Goal: Task Accomplishment & Management: Complete application form

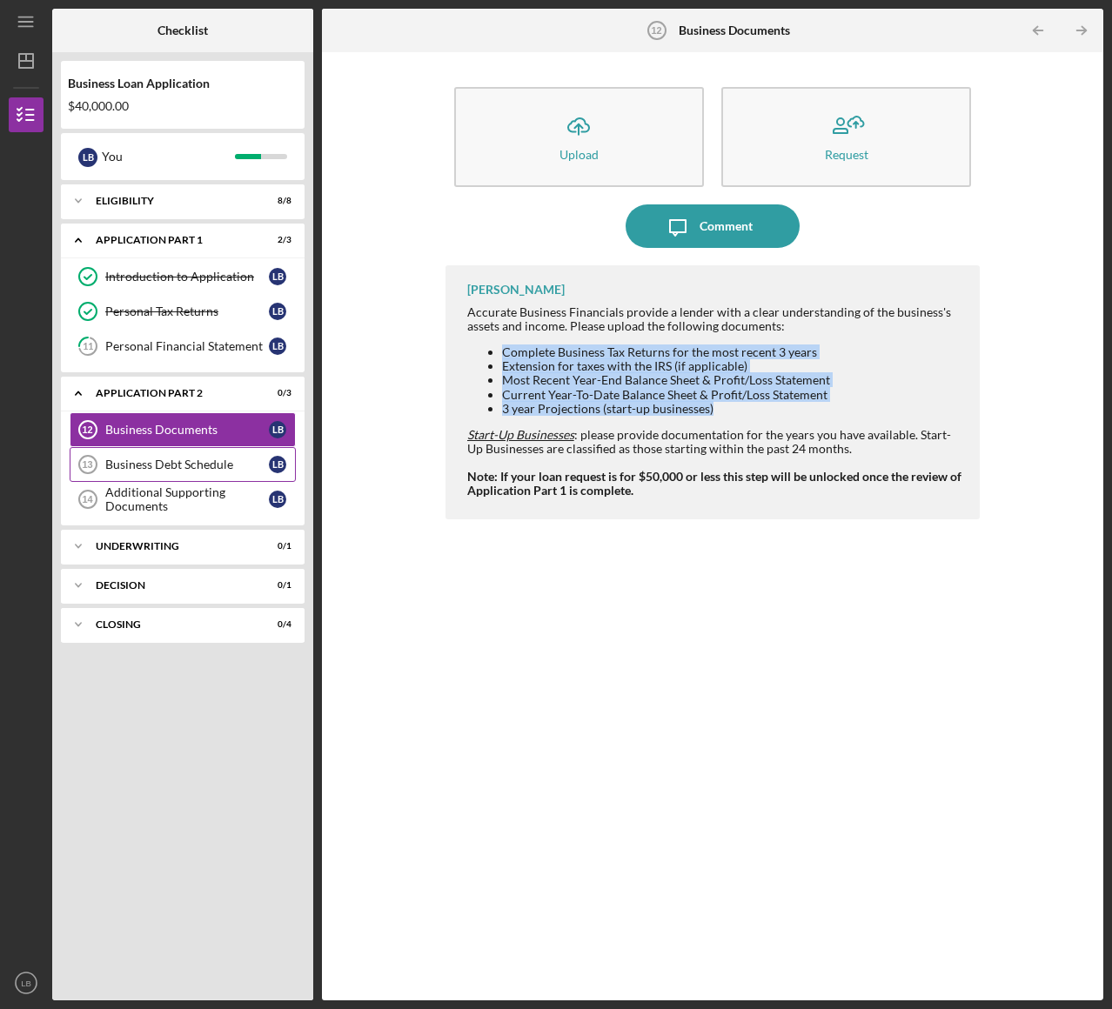
click at [143, 461] on div "Business Debt Schedule" at bounding box center [187, 465] width 164 height 14
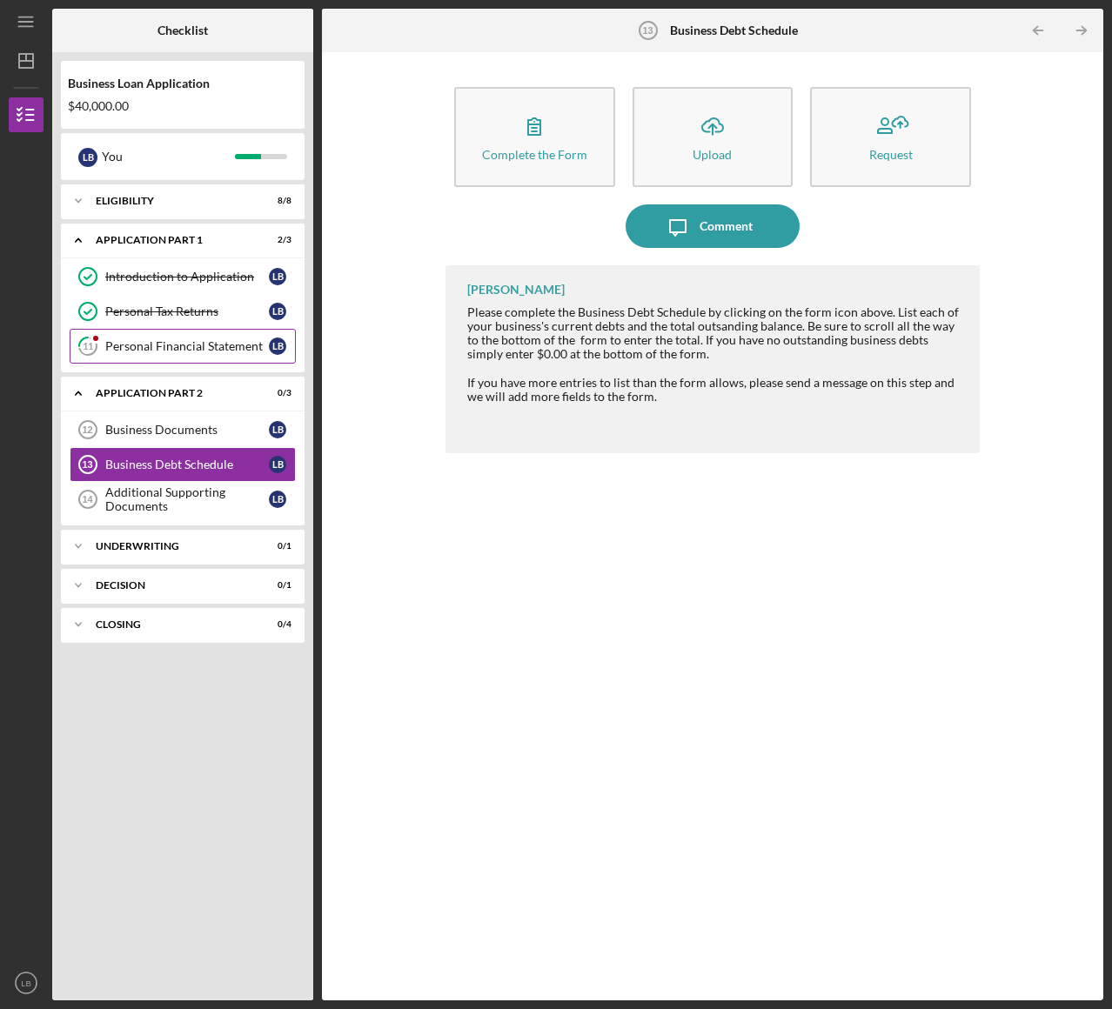
click at [169, 344] on div "Personal Financial Statement" at bounding box center [187, 346] width 164 height 14
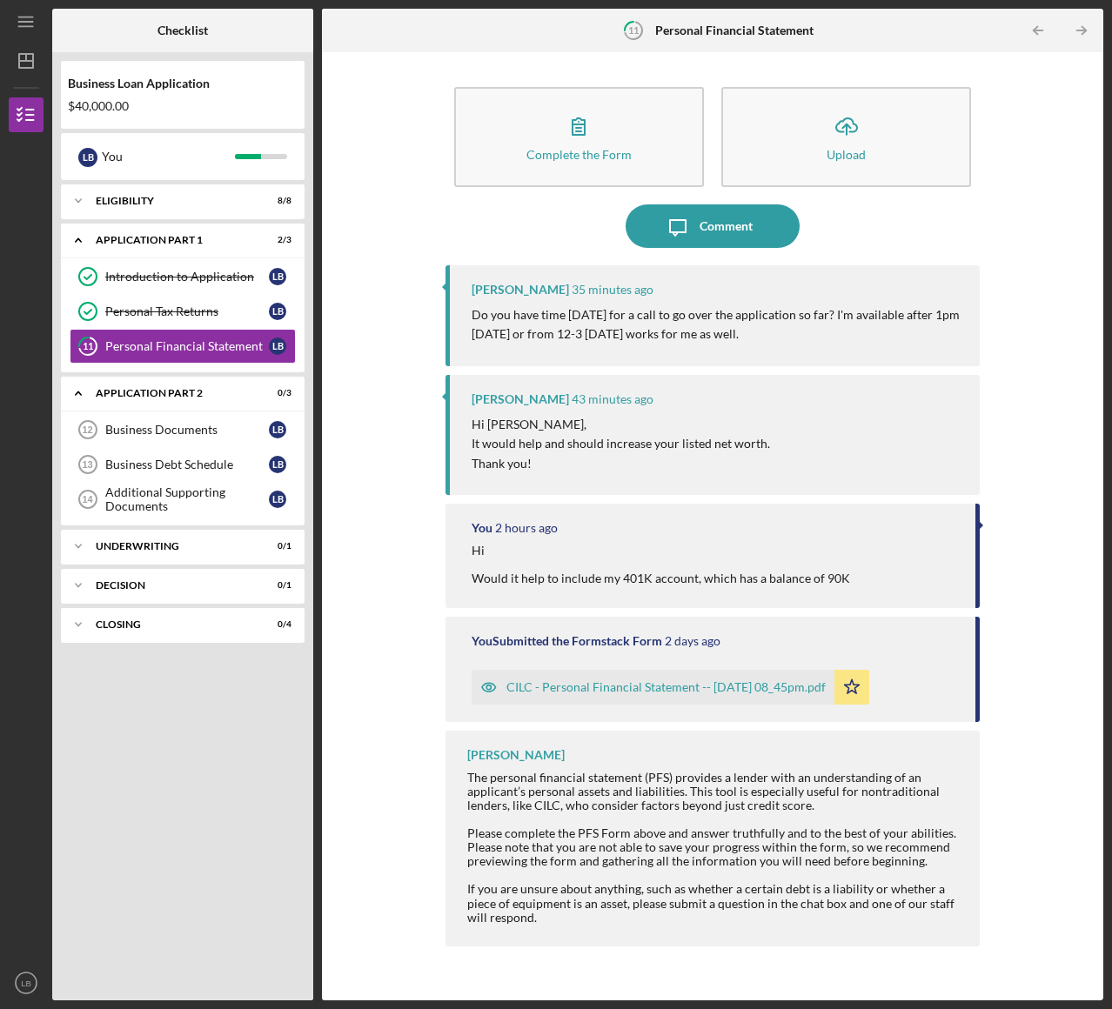
click at [940, 207] on div "Icon/Message Comment" at bounding box center [712, 225] width 535 height 43
click at [705, 224] on div "Comment" at bounding box center [725, 225] width 53 height 43
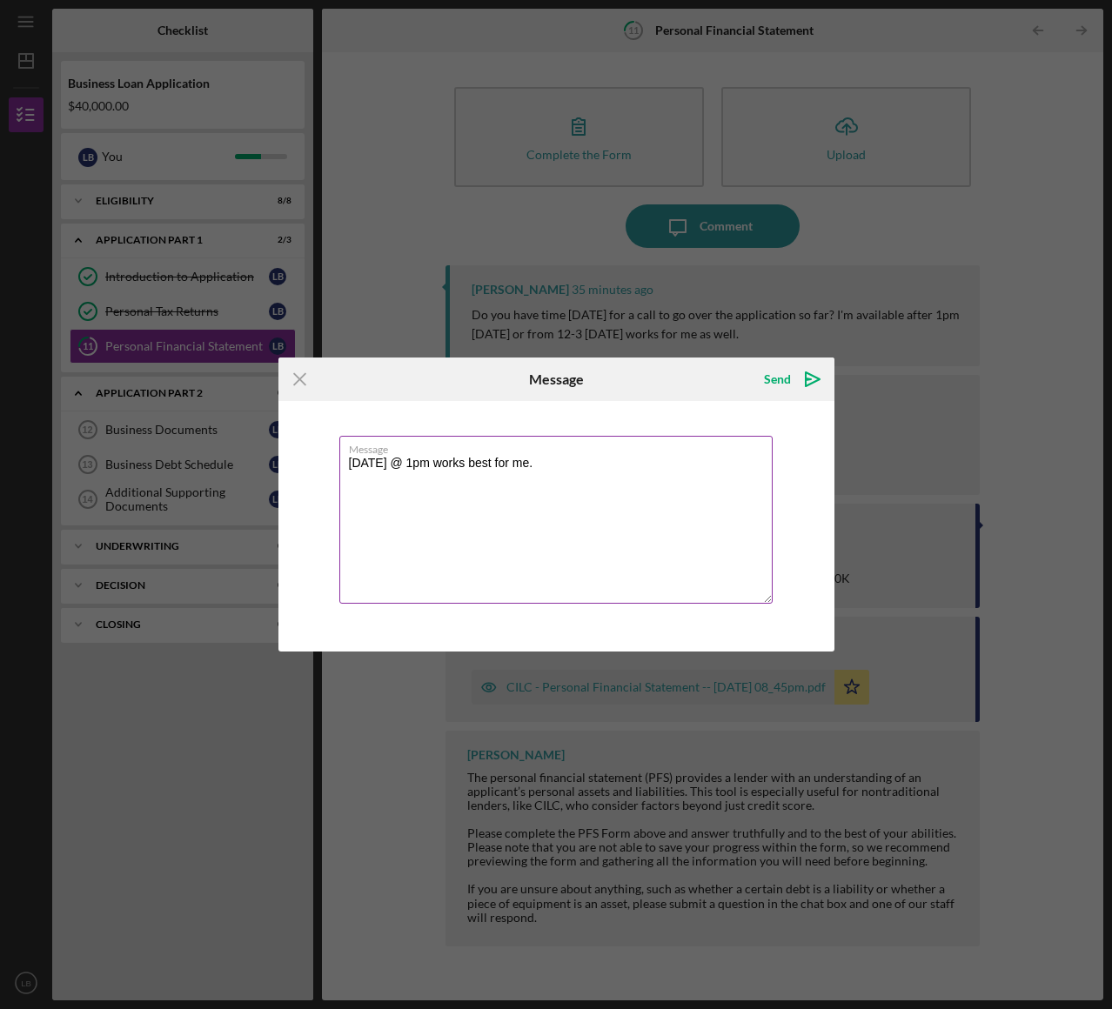
click at [550, 464] on textarea "[DATE] @ 1pm works best for me." at bounding box center [555, 520] width 433 height 168
type textarea "[DATE] @ 1pm works best for me. Thanks"
click at [773, 384] on div "Send" at bounding box center [777, 379] width 27 height 35
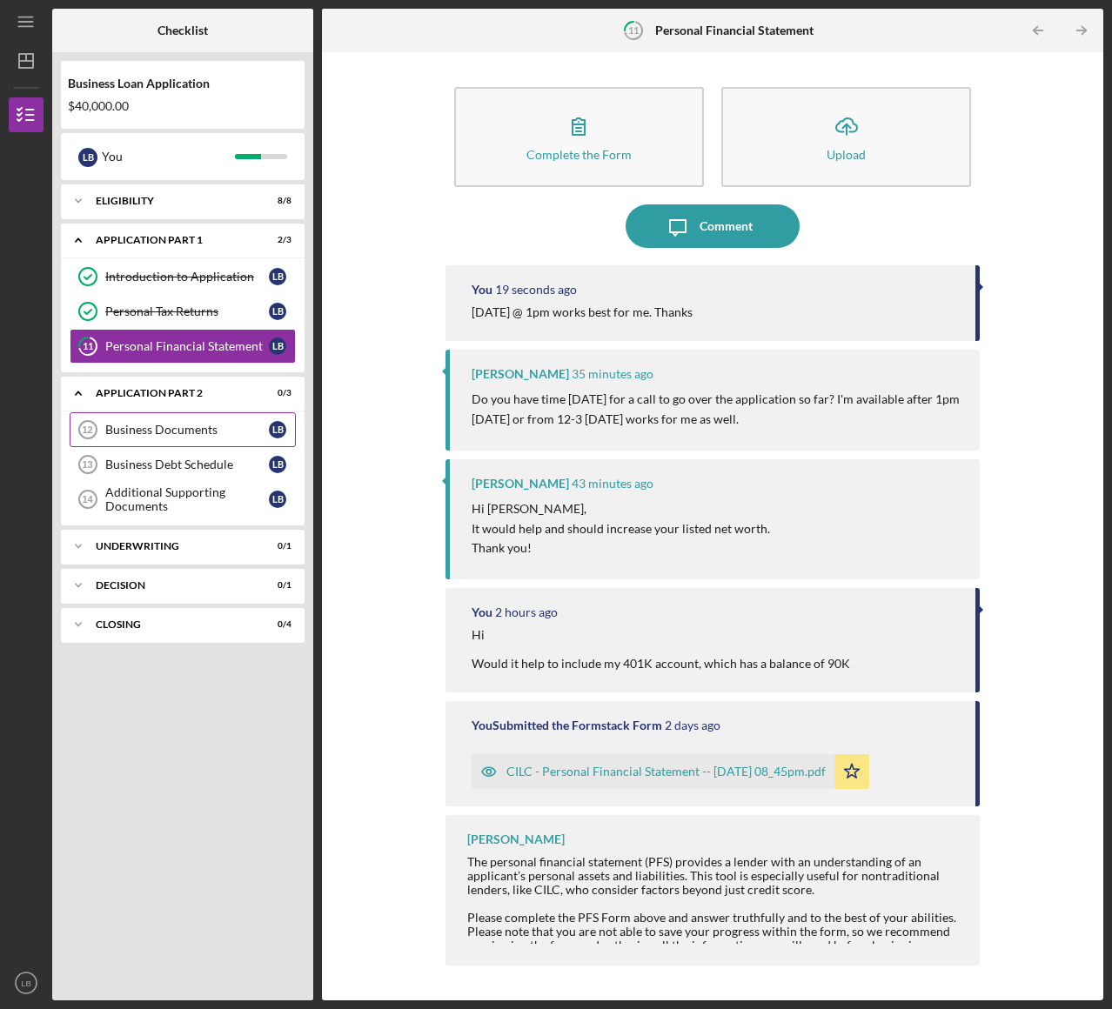
click at [172, 426] on div "Business Documents" at bounding box center [187, 430] width 164 height 14
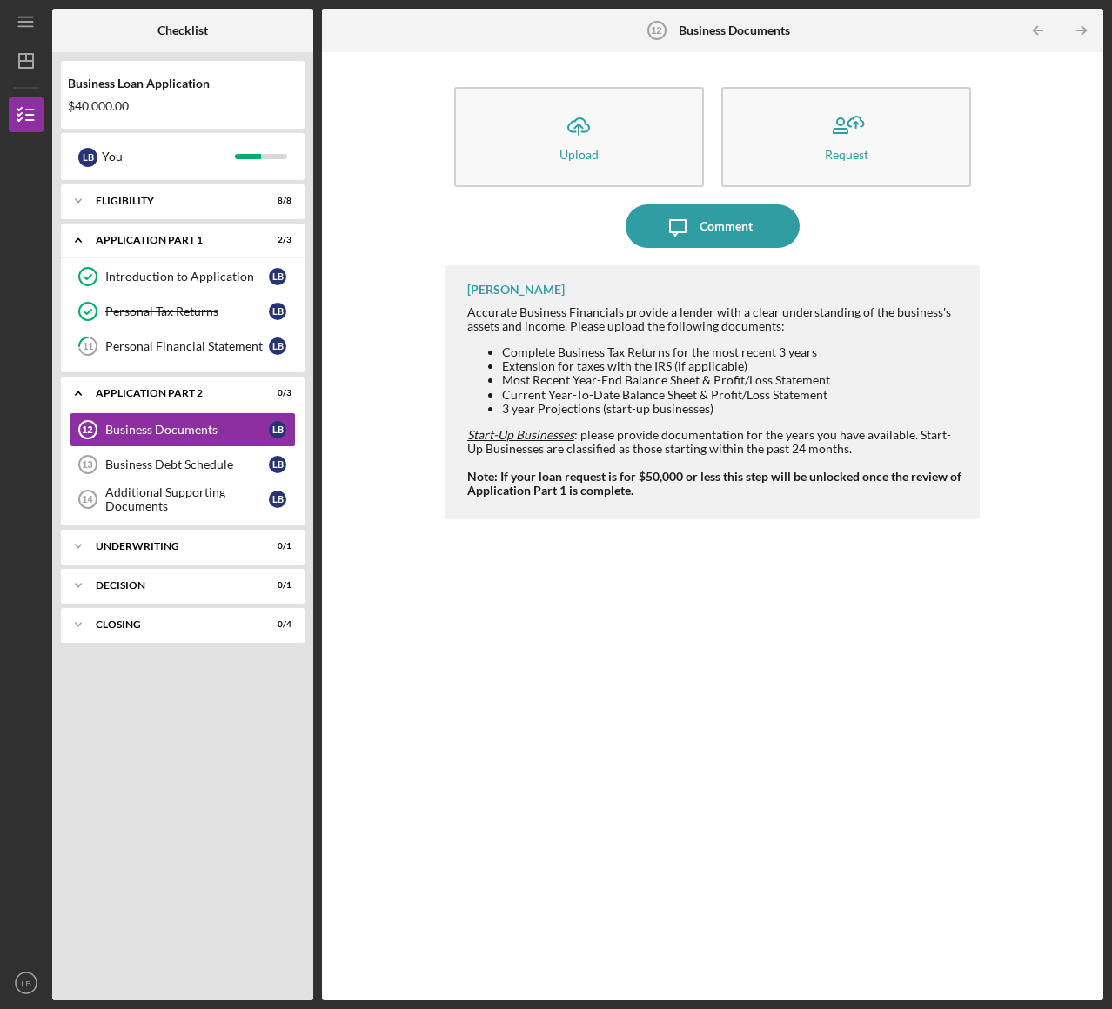
click at [645, 717] on div "[PERSON_NAME] Accurate Business Financials provide a lender with a clear unders…" at bounding box center [712, 619] width 535 height 709
click at [242, 202] on div "Eligibility" at bounding box center [189, 201] width 187 height 10
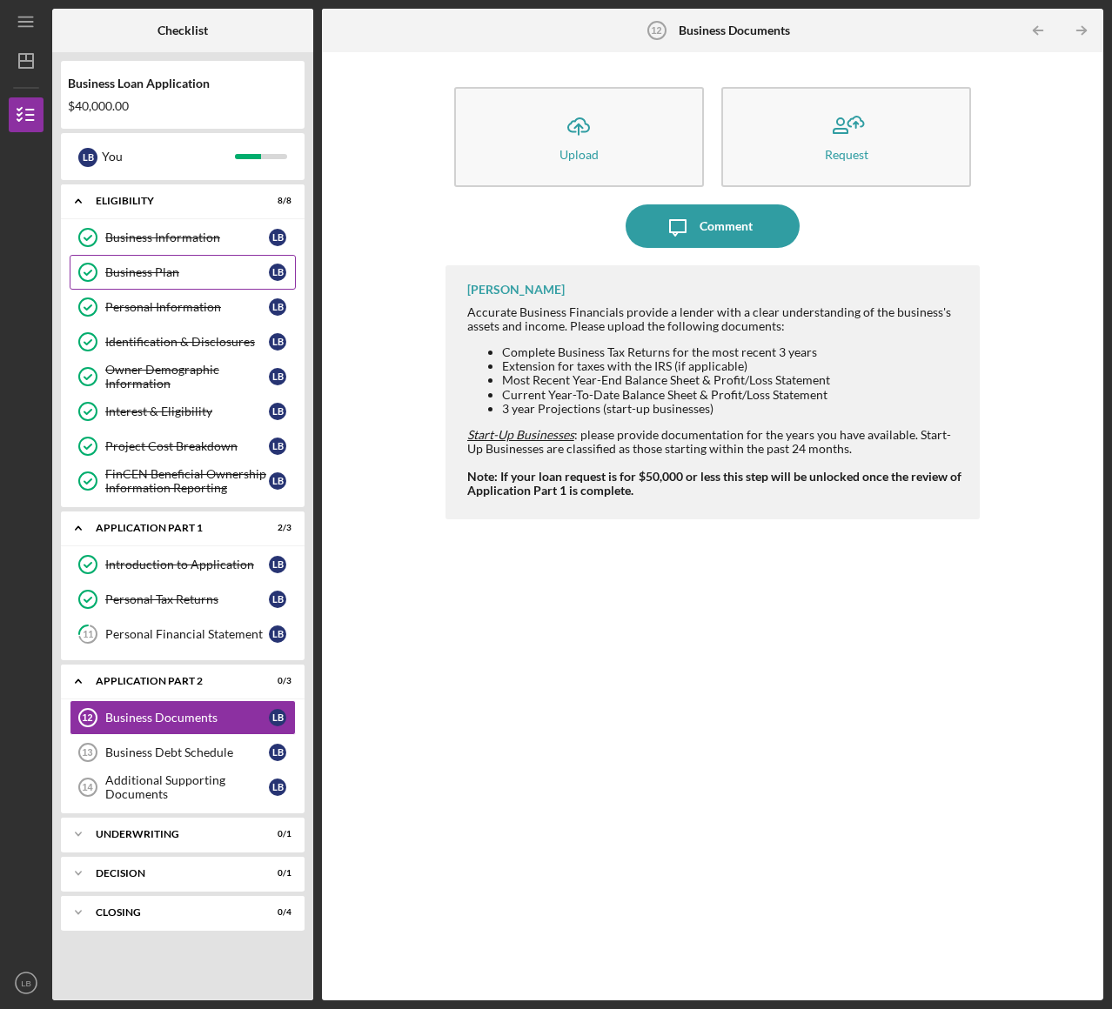
click at [170, 267] on div "Business Plan" at bounding box center [187, 272] width 164 height 14
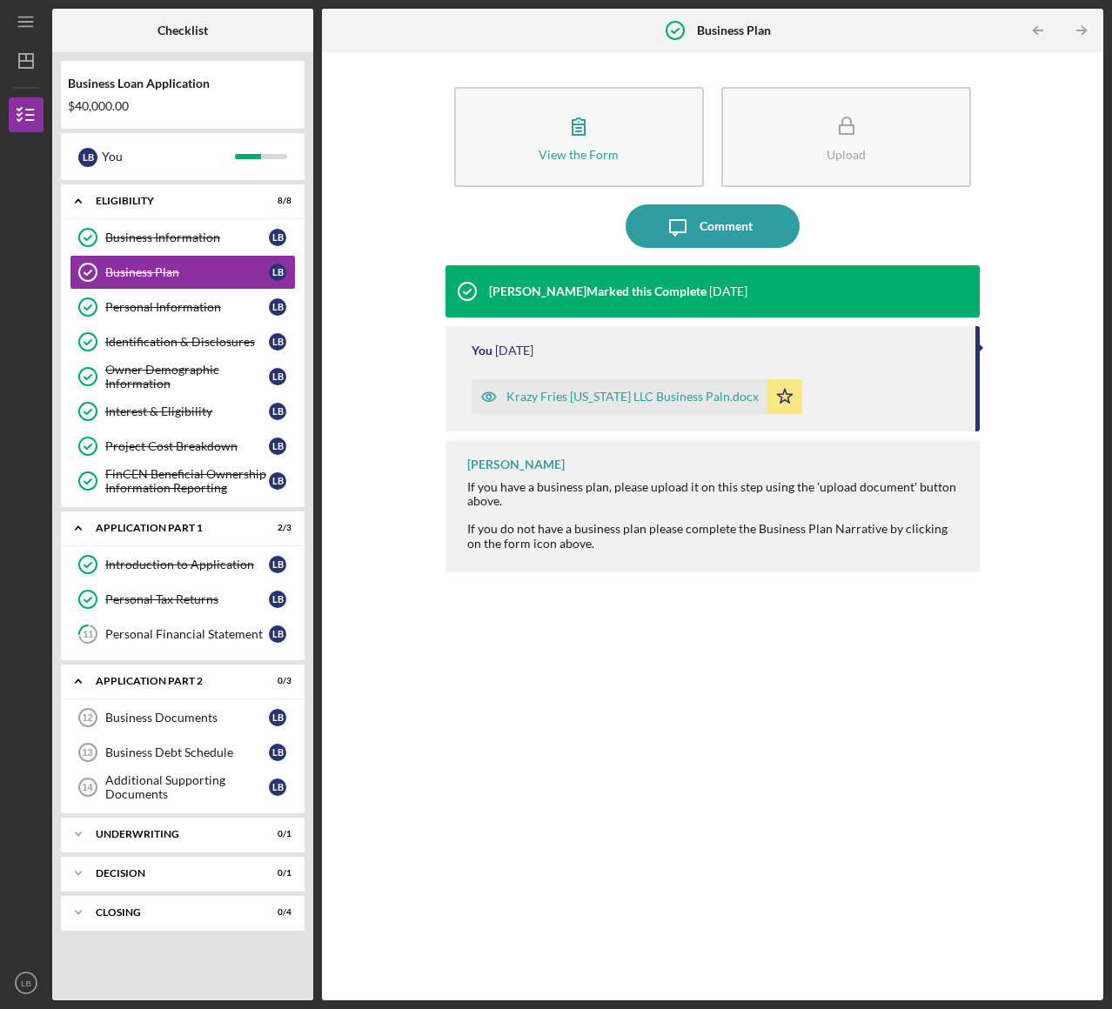
click at [600, 396] on div "Krazy Fries [US_STATE] LLC Business Paln.docx" at bounding box center [632, 397] width 252 height 14
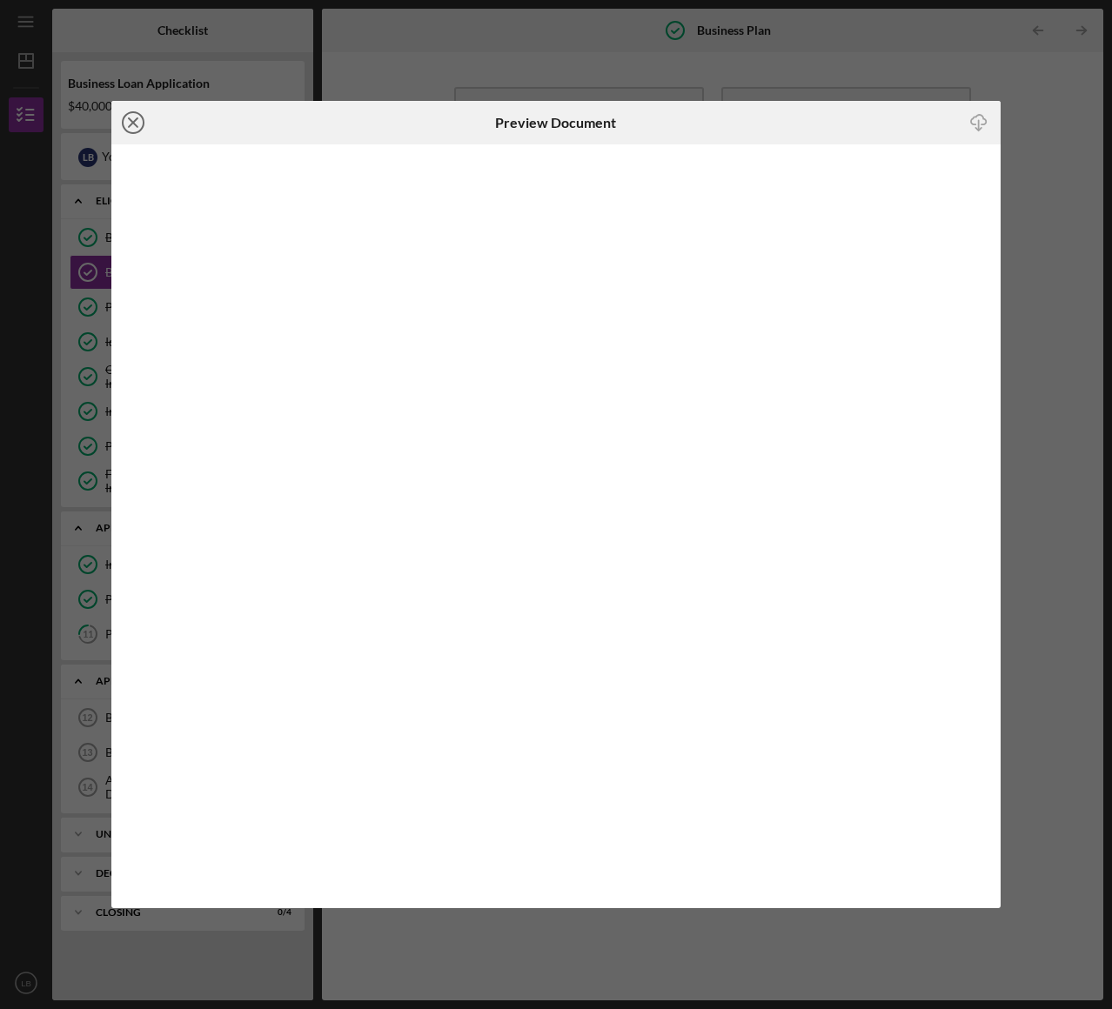
click at [131, 122] on line at bounding box center [133, 122] width 9 height 9
